Goal: Transaction & Acquisition: Purchase product/service

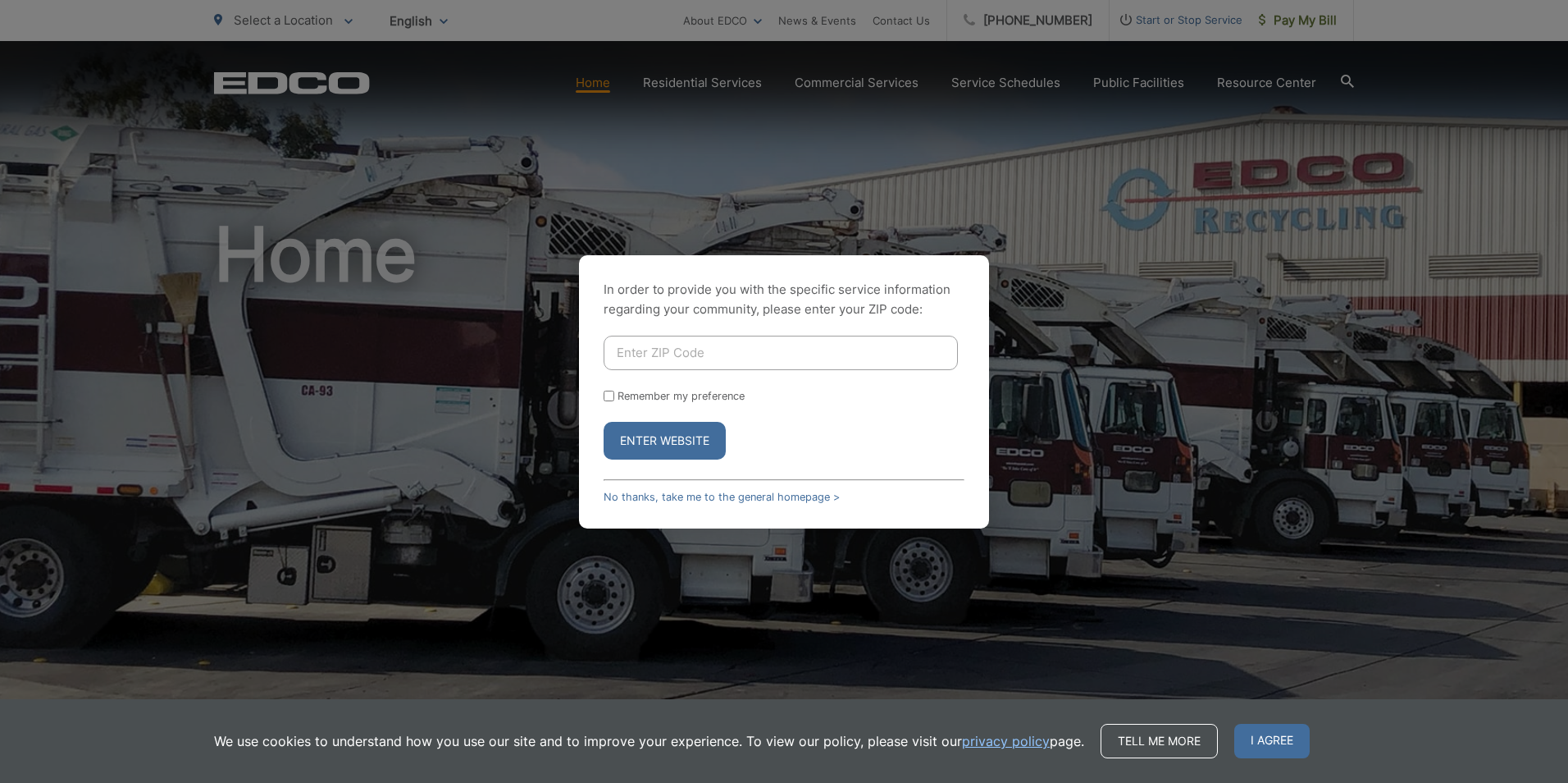
click at [0, 336] on html "Home Back Home Residential Services Overview Curbside Pickup Recycling Organic …" at bounding box center [784, 391] width 1568 height 783
click at [679, 443] on button "Enter Website" at bounding box center [664, 441] width 122 height 38
click at [681, 435] on button "Enter Website" at bounding box center [664, 441] width 122 height 38
click at [701, 493] on link "No thanks, take me to the general homepage >" at bounding box center [721, 497] width 236 height 13
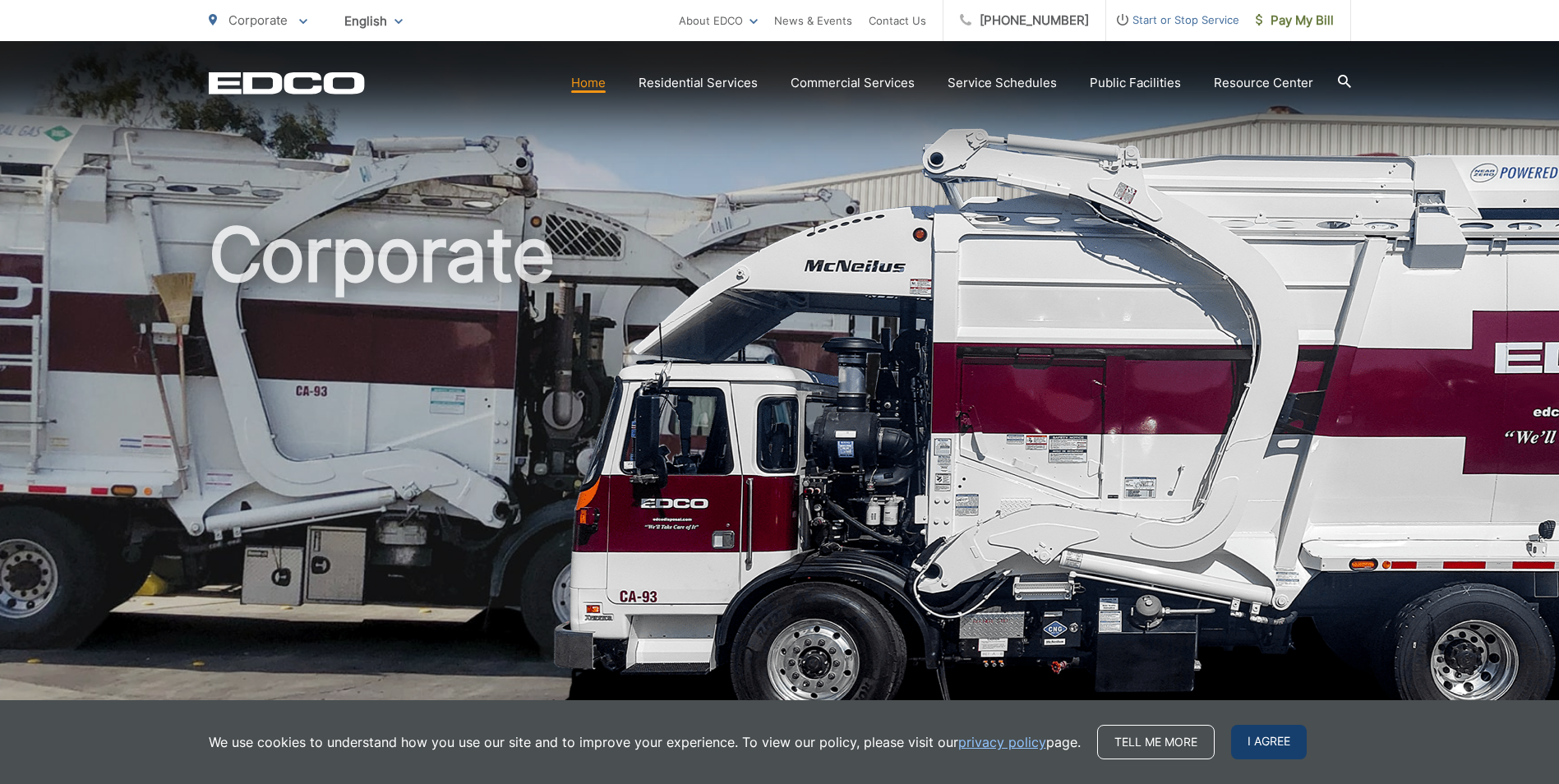
click at [1255, 730] on span "I agree" at bounding box center [1269, 741] width 75 height 34
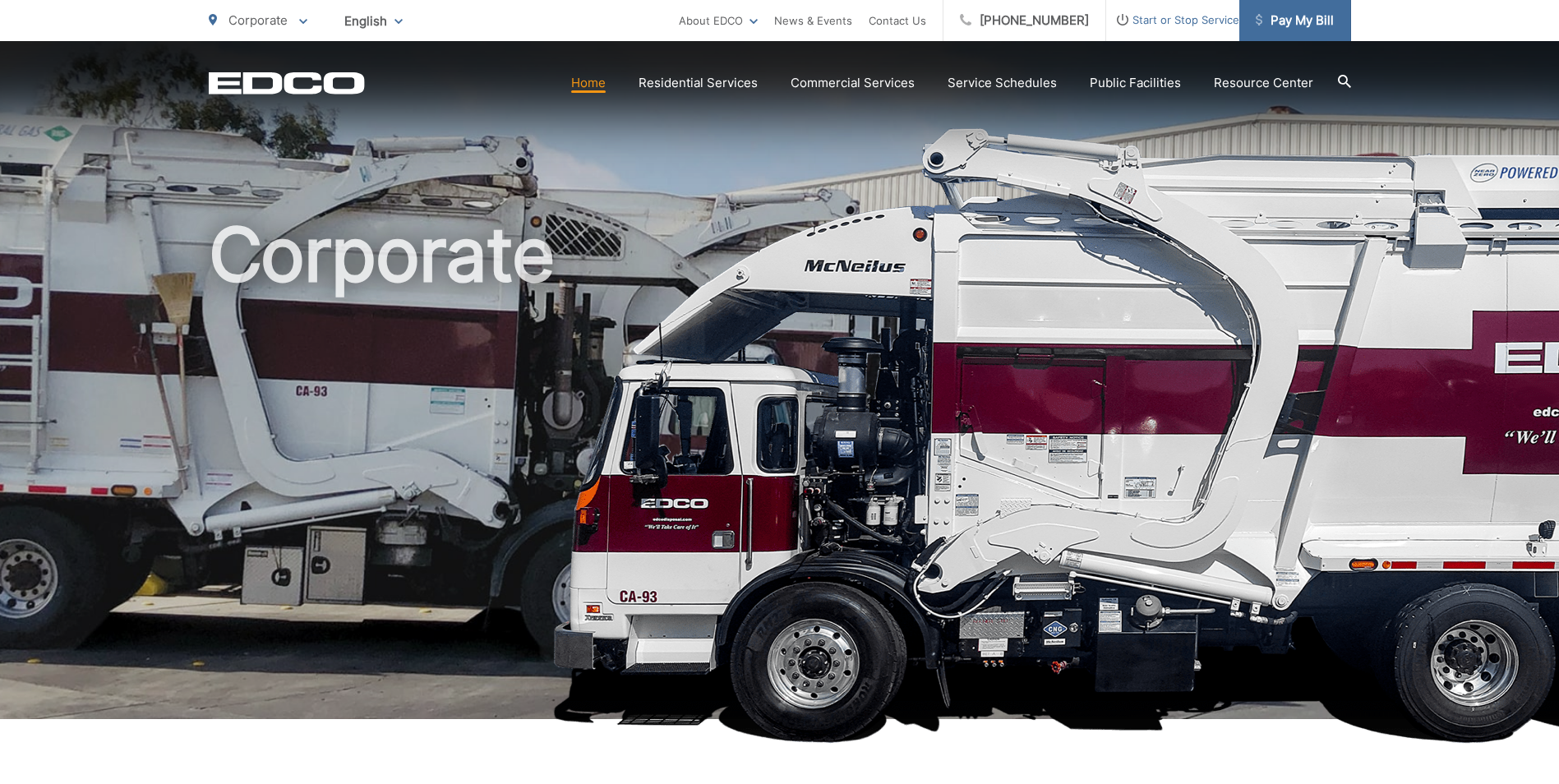
click at [1265, 14] on span "Pay My Bill" at bounding box center [1295, 21] width 78 height 20
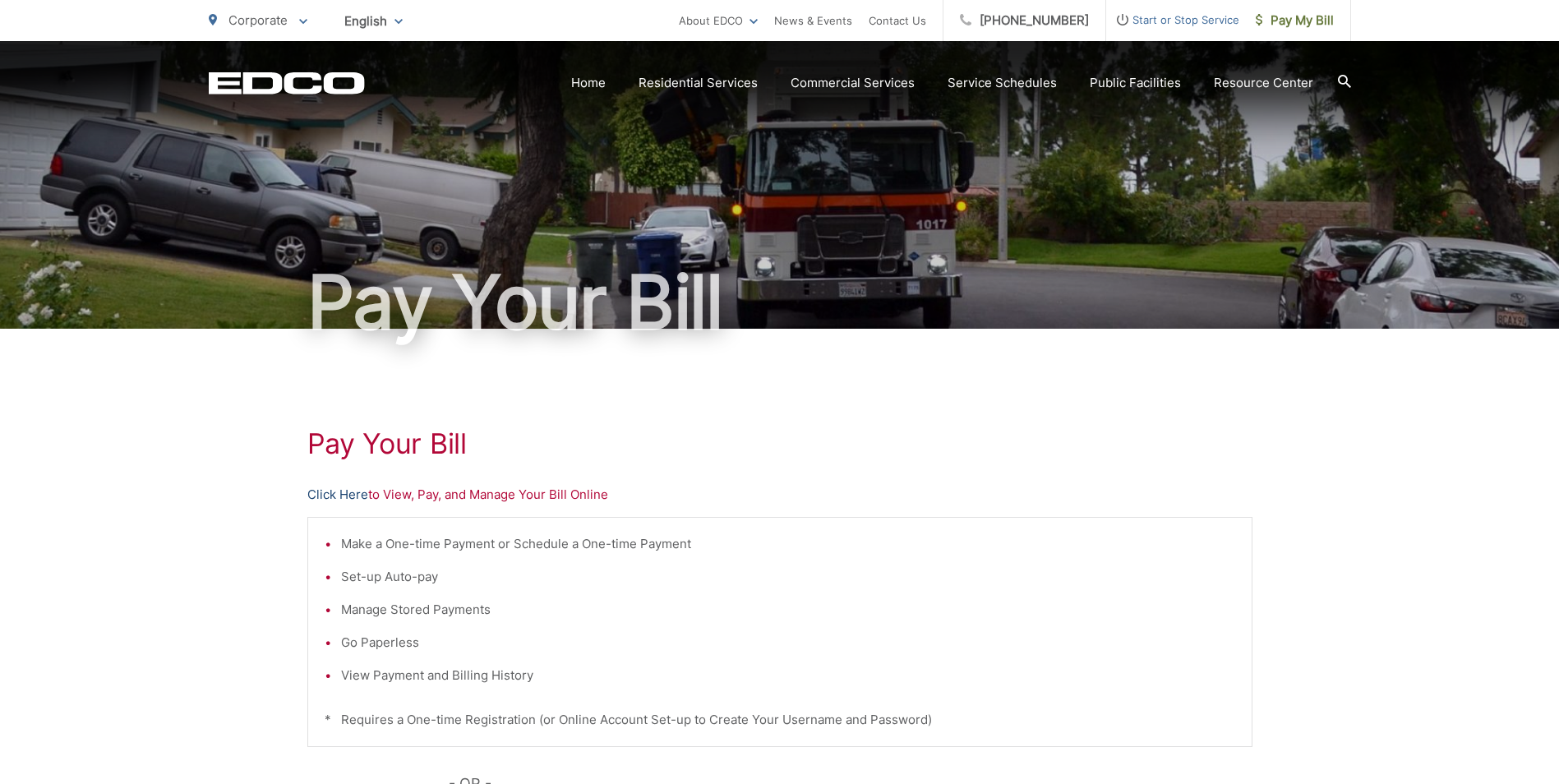
click at [342, 490] on link "Click Here" at bounding box center [337, 495] width 61 height 20
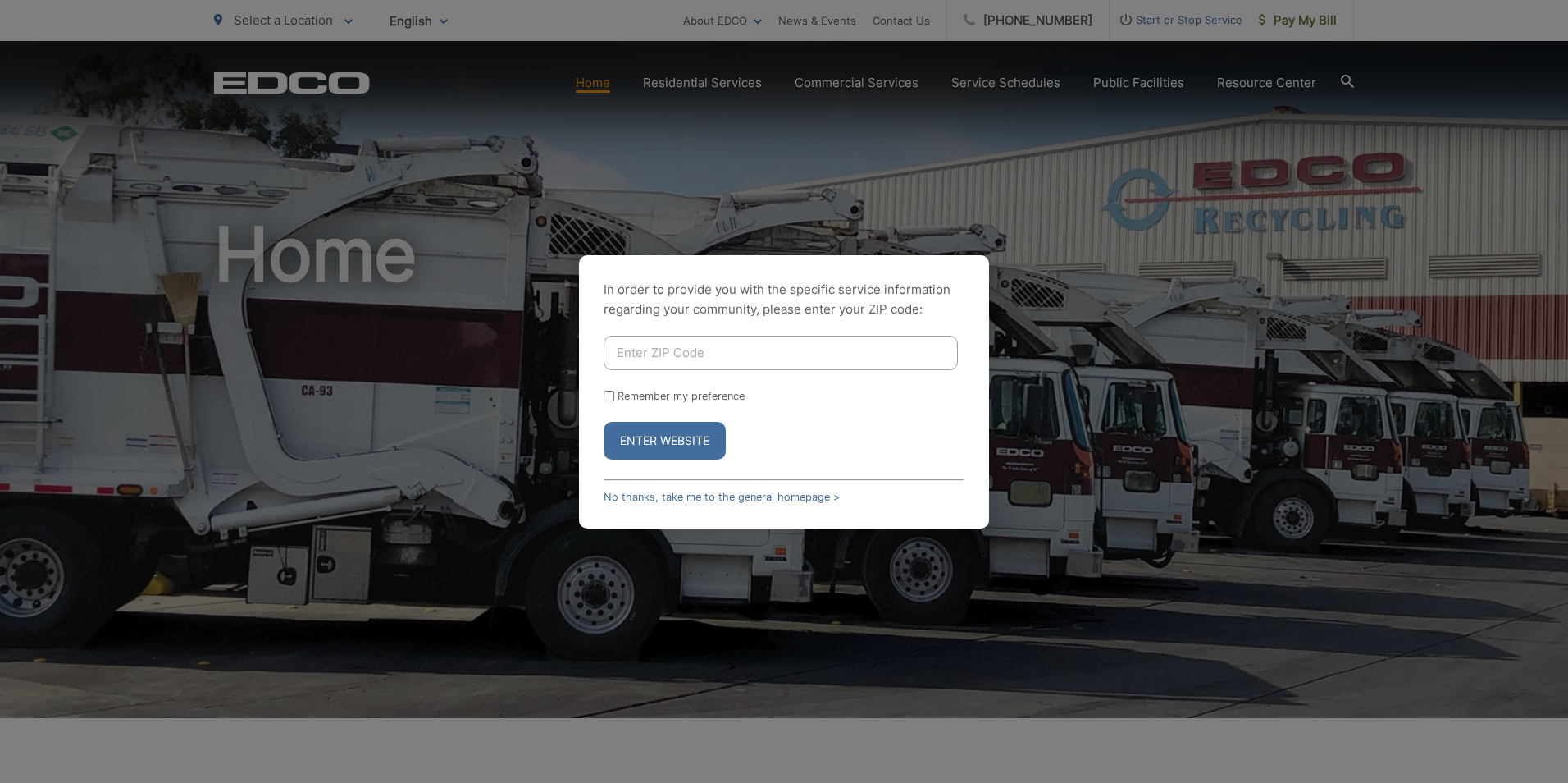
click at [657, 450] on button "Enter Website" at bounding box center [664, 441] width 122 height 38
click at [687, 451] on button "Enter Website" at bounding box center [664, 441] width 122 height 38
click at [687, 441] on button "Enter Website" at bounding box center [664, 441] width 122 height 38
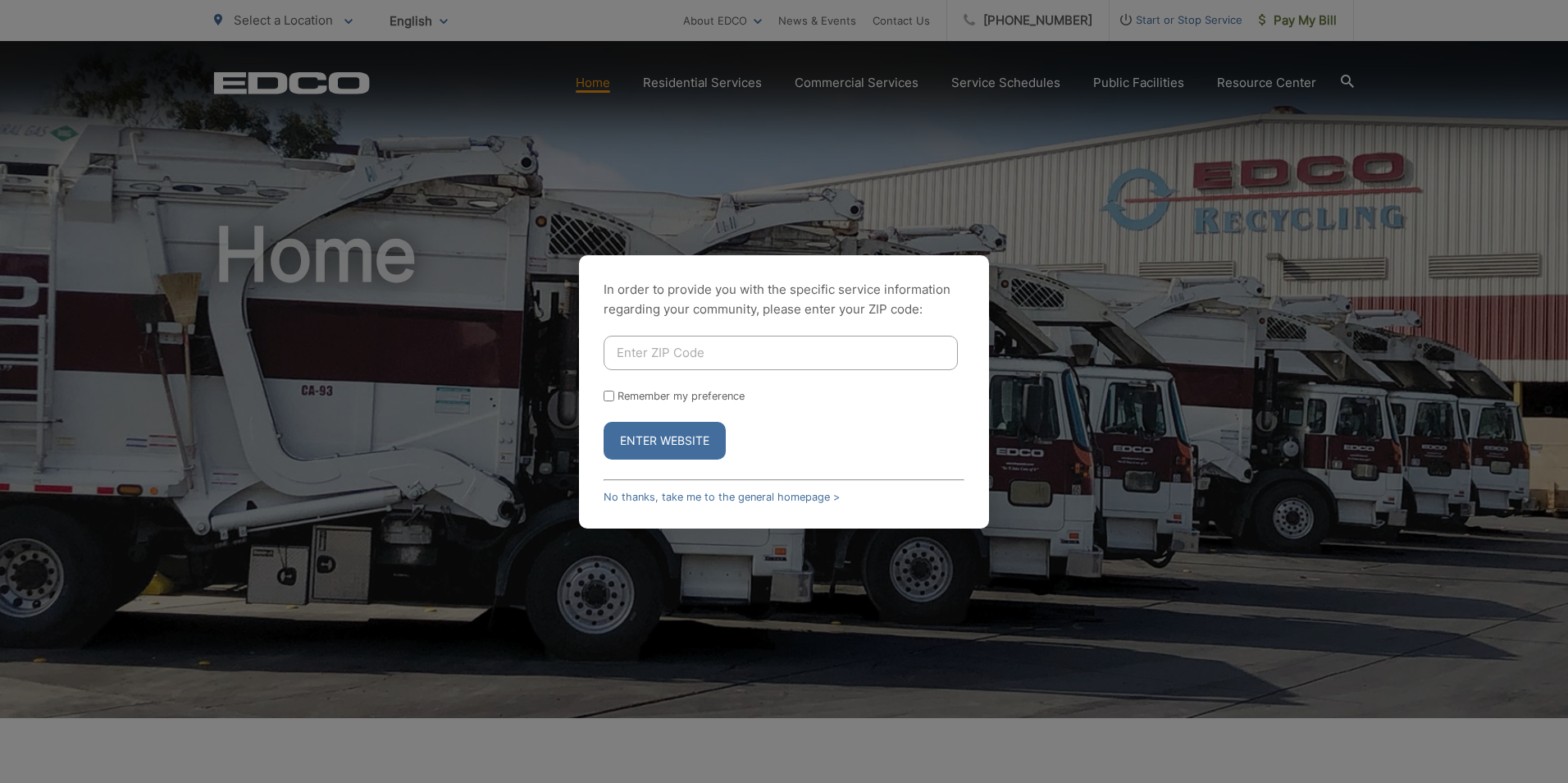
click at [687, 439] on button "Enter Website" at bounding box center [664, 441] width 122 height 38
